Goal: Task Accomplishment & Management: Complete application form

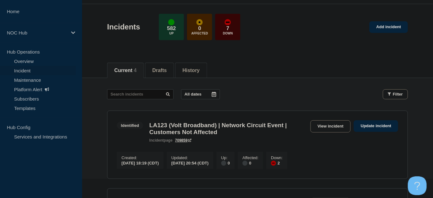
scroll to position [57, 0]
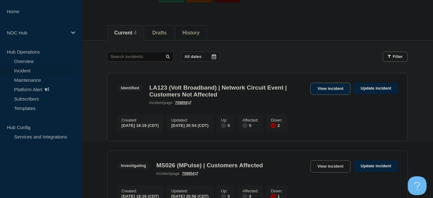
click at [336, 84] on link "View incident" at bounding box center [330, 89] width 40 height 12
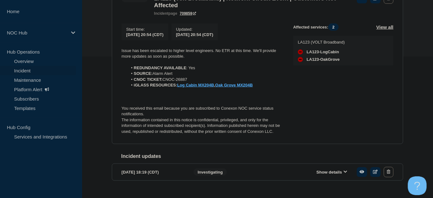
scroll to position [142, 0]
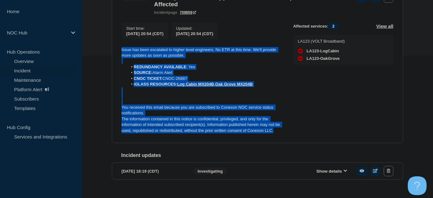
drag, startPoint x: 275, startPoint y: 135, endPoint x: 121, endPoint y: 50, distance: 176.3
click at [121, 50] on section "Identified LA123 (Volt Broadband) | Network Circuit Event | Customers Not Affec…" at bounding box center [257, 63] width 291 height 161
copy div "Issue has been escalated to higher level engineers. No ETR at this time. We'll …"
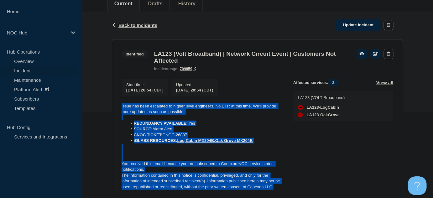
scroll to position [85, 0]
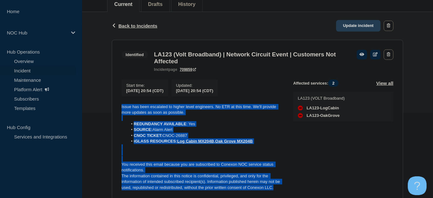
click at [357, 24] on link "Update incident" at bounding box center [358, 26] width 44 height 12
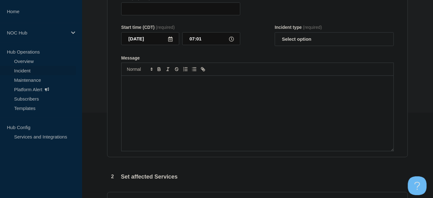
type input "LA123 (Volt Broadband) | Network Circuit Event | Customers Not Affected"
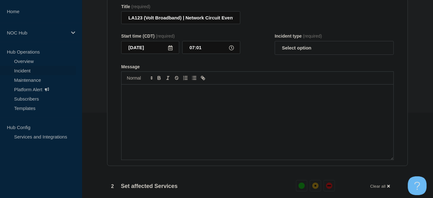
click at [198, 104] on div "Message" at bounding box center [257, 122] width 272 height 75
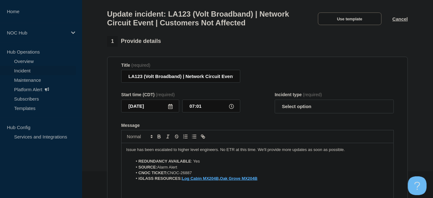
scroll to position [57, 0]
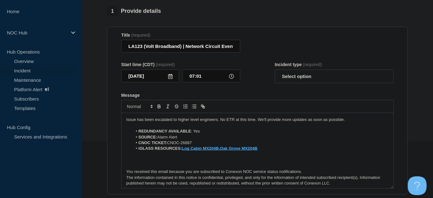
drag, startPoint x: 218, startPoint y: 120, endPoint x: 227, endPoint y: 121, distance: 9.8
click at [218, 121] on p "Issue has been escalated to higher level engineers. No ETR at this time. We'll …" at bounding box center [257, 120] width 262 height 6
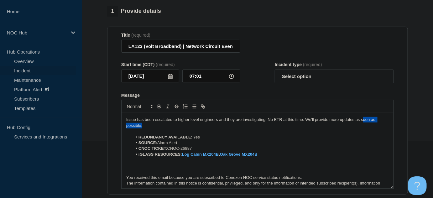
drag, startPoint x: 153, startPoint y: 127, endPoint x: 363, endPoint y: 122, distance: 209.2
click at [363, 122] on p "Issue has been escalated to higher level engineers and they are investigating. …" at bounding box center [257, 123] width 262 height 12
click at [305, 81] on select "Select option Investigating Identified Monitoring Resolved" at bounding box center [334, 77] width 119 height 14
click at [275, 72] on select "Select option Investigating Identified Monitoring Resolved" at bounding box center [334, 77] width 119 height 14
drag, startPoint x: 303, startPoint y: 80, endPoint x: 296, endPoint y: 85, distance: 8.7
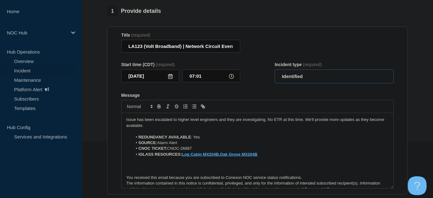
click at [302, 80] on select "Select option Investigating Identified Monitoring Resolved" at bounding box center [334, 77] width 119 height 14
select select "investigating"
click at [275, 72] on select "Select option Investigating Identified Monitoring Resolved" at bounding box center [334, 77] width 119 height 14
click at [258, 87] on form "Title (required) LA123 (Volt Broadband) | Network Circuit Event | Customers Not…" at bounding box center [257, 111] width 272 height 156
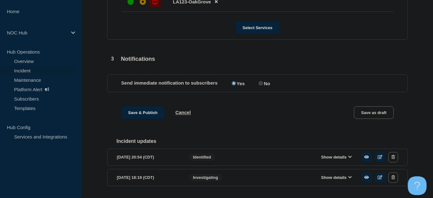
scroll to position [361, 0]
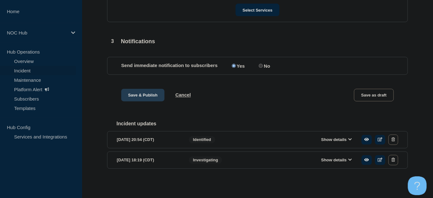
click at [130, 96] on button "Save & Publish" at bounding box center [142, 95] width 43 height 13
